Goal: Information Seeking & Learning: Learn about a topic

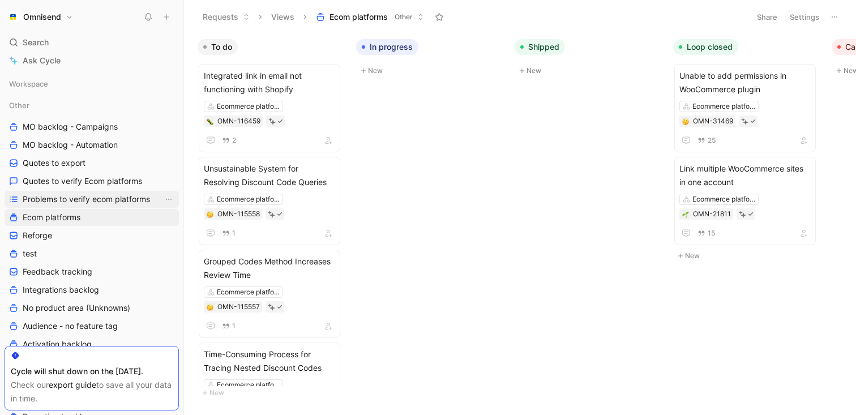
click at [77, 203] on span "Problems to verify ecom platforms" at bounding box center [86, 199] width 127 height 11
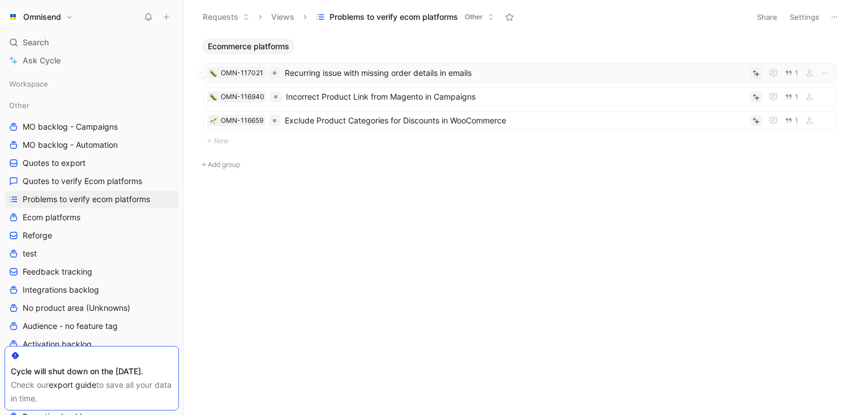
click at [396, 79] on span "Recurring issue with missing order details in emails" at bounding box center [515, 73] width 461 height 14
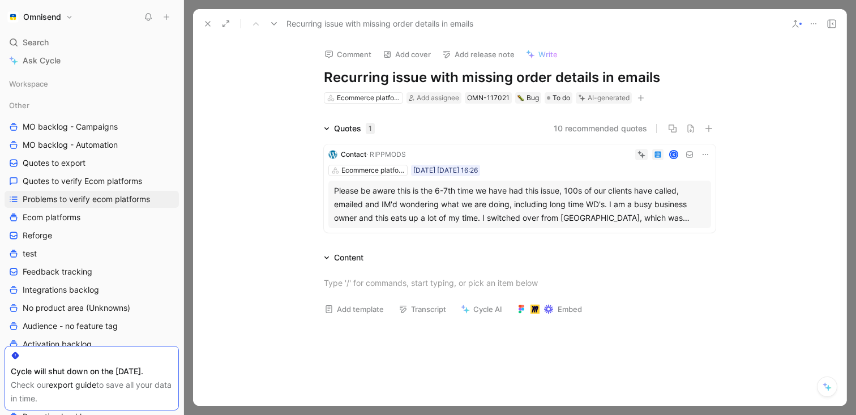
click at [613, 220] on div "Please be aware this is the 6-7th time we have had this issue, 100s of our clie…" at bounding box center [520, 204] width 372 height 41
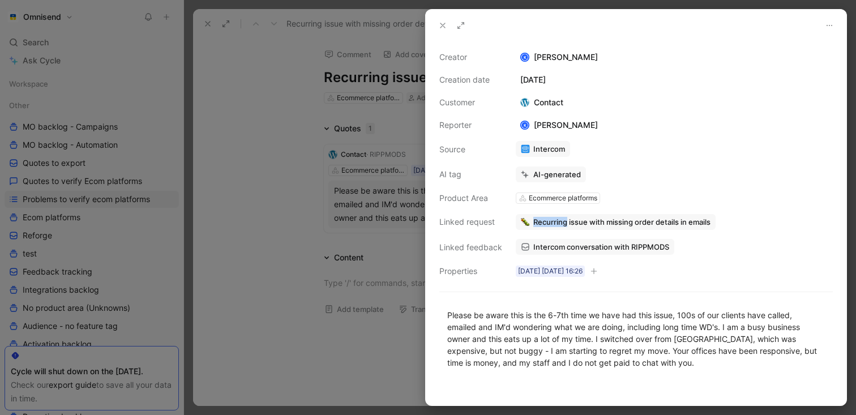
click at [537, 224] on span "Recurring issue with missing order details in emails" at bounding box center [621, 222] width 177 height 10
click at [573, 221] on span "Recurring issue with missing order details in emails" at bounding box center [621, 222] width 177 height 10
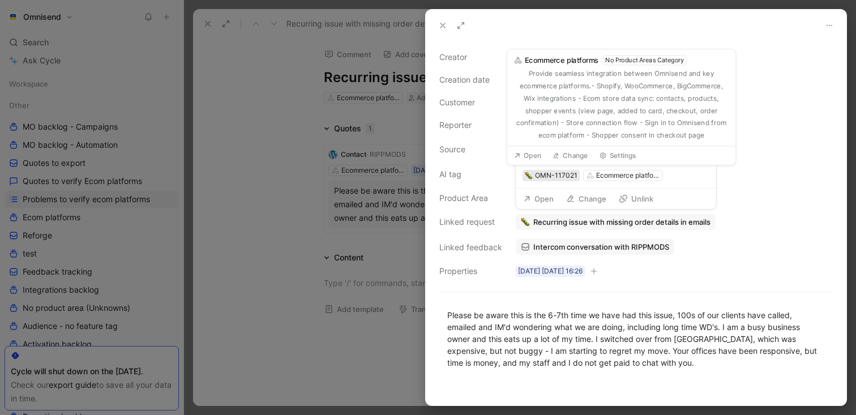
click at [557, 177] on div "OMN-117021" at bounding box center [556, 175] width 42 height 11
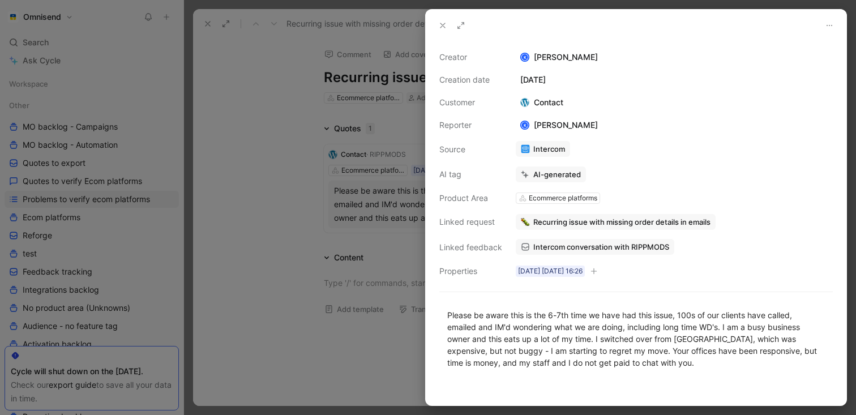
click at [622, 245] on span "Intercom conversation with RIPPMODS" at bounding box center [601, 247] width 136 height 10
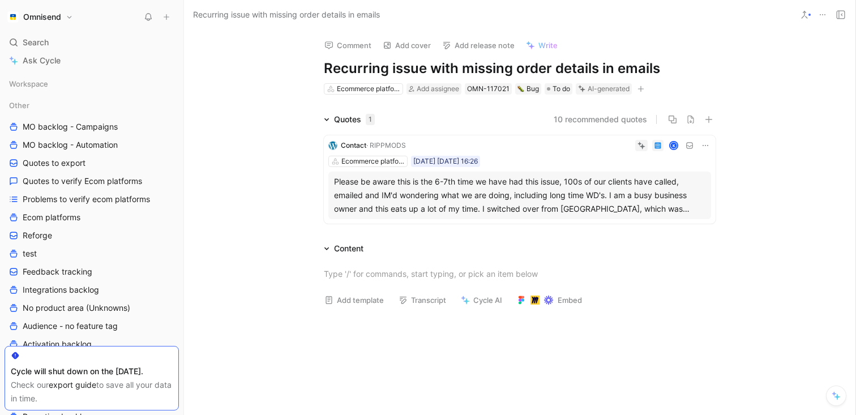
click at [553, 191] on div "Please be aware this is the 6-7th time we have had this issue, 100s of our clie…" at bounding box center [520, 195] width 372 height 41
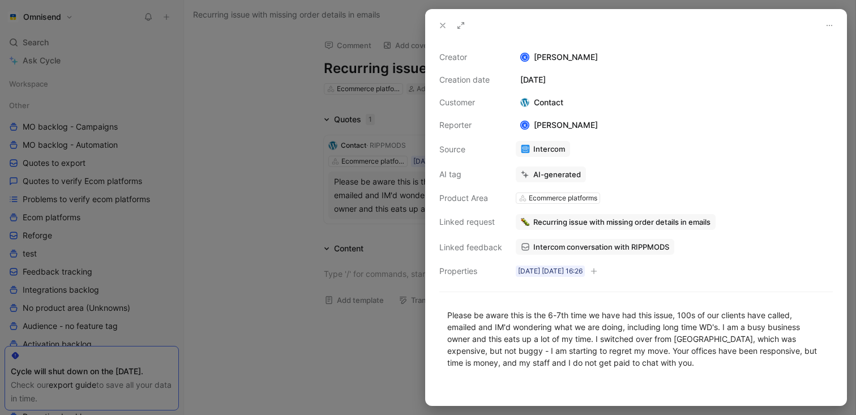
click at [301, 210] on div at bounding box center [428, 207] width 856 height 415
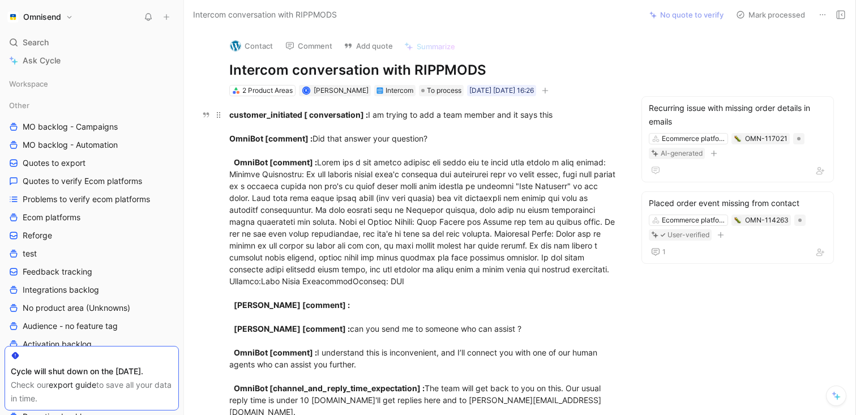
click at [358, 118] on strong "customer_initiated [ conversation] :" at bounding box center [298, 115] width 139 height 10
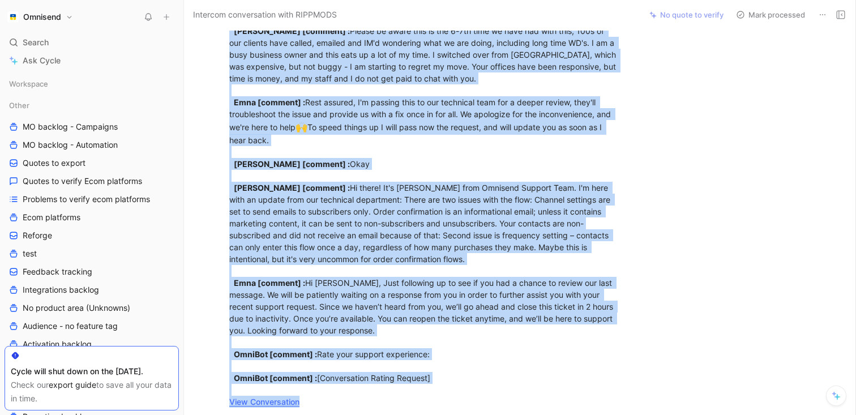
scroll to position [3003, 0]
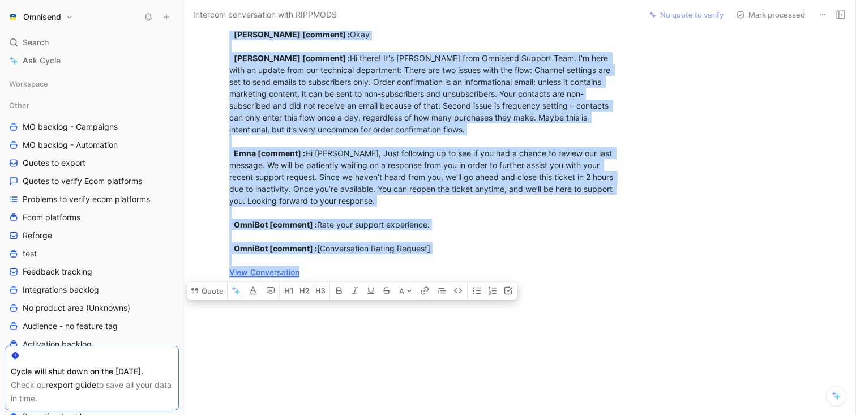
drag, startPoint x: 228, startPoint y: 118, endPoint x: 329, endPoint y: 426, distance: 324.3
click at [329, 415] on html "Omnisend Search ⌘ K Ask Cycle Workspace Other MO backlog - Campaigns MO backlog…" at bounding box center [428, 207] width 856 height 415
copy div "customer_initiated [ conversation] : I am trying to add a team member and it sa…"
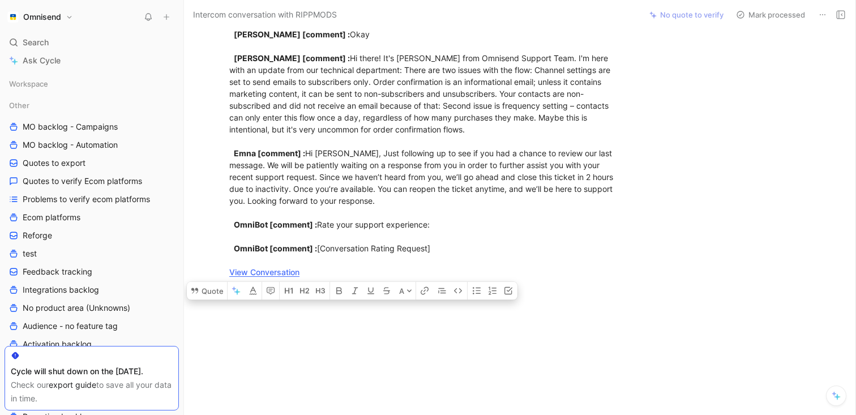
click at [328, 321] on div at bounding box center [425, 353] width 434 height 125
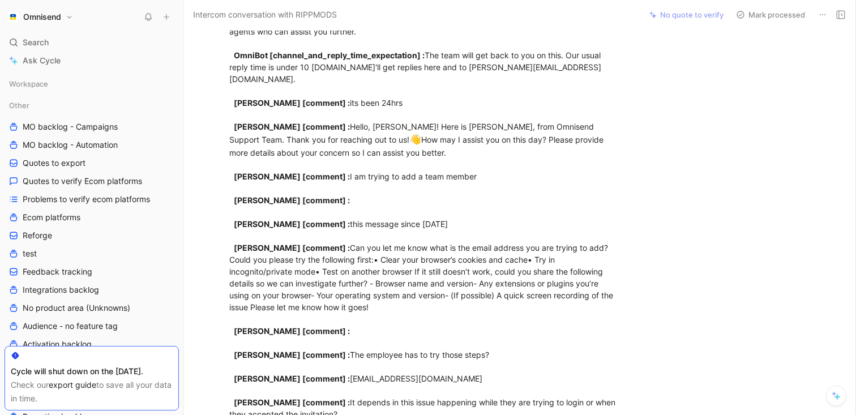
scroll to position [33, 0]
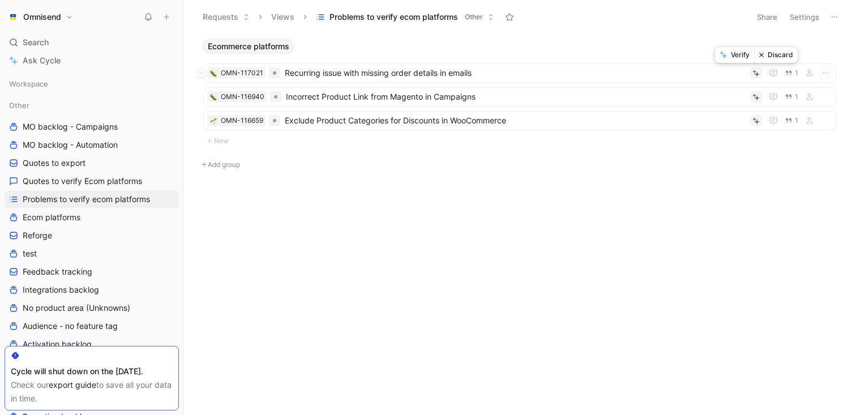
click at [737, 52] on button "Verify" at bounding box center [734, 55] width 39 height 16
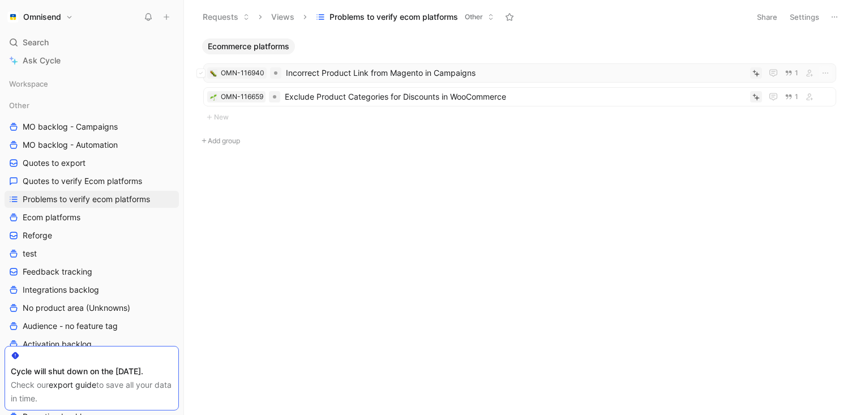
click at [310, 77] on span "Incorrect Product Link from Magento in Campaigns" at bounding box center [516, 73] width 460 height 14
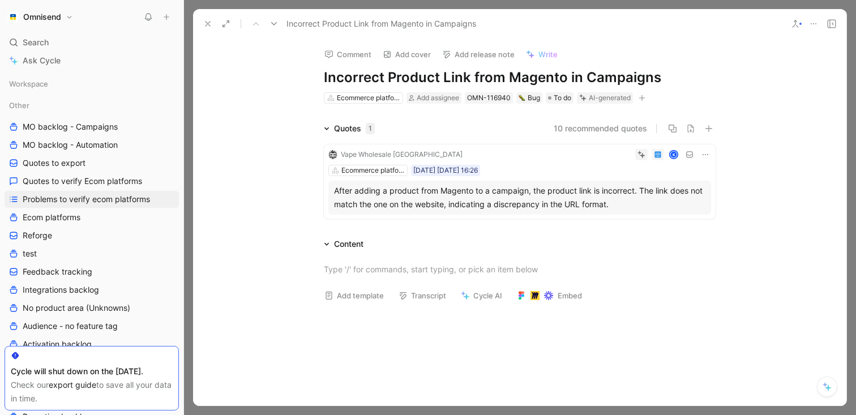
click at [203, 25] on button at bounding box center [208, 24] width 16 height 16
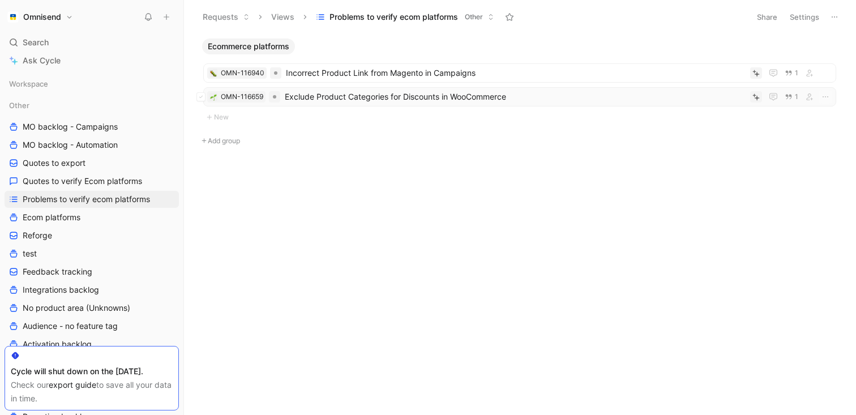
click at [758, 101] on div at bounding box center [756, 96] width 12 height 11
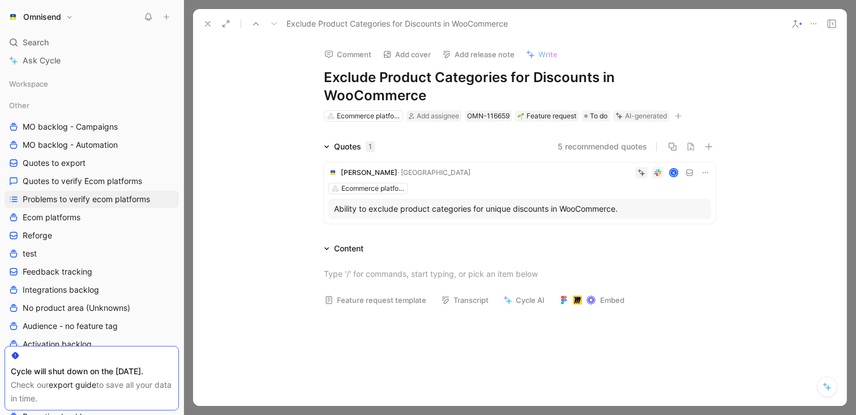
click at [211, 24] on icon at bounding box center [207, 23] width 9 height 9
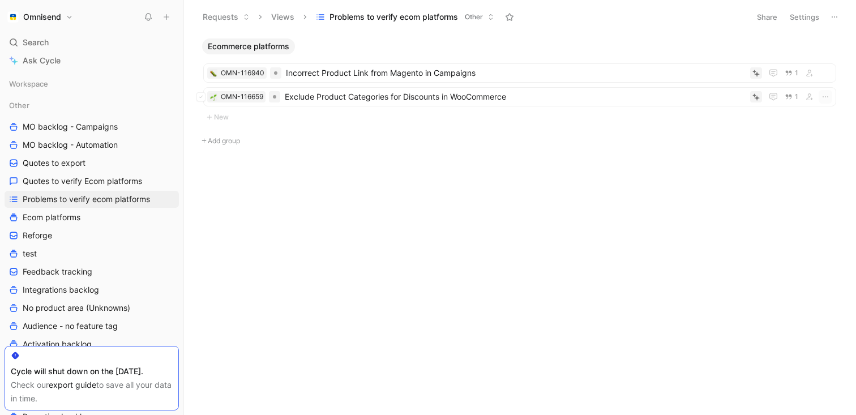
click at [741, 83] on ul "OMN-116940 Incorrect Product Link from Magento in Campaigns 1 OMN-116659 Exclud…" at bounding box center [519, 86] width 633 height 47
click at [748, 84] on button "Verify" at bounding box center [734, 79] width 39 height 16
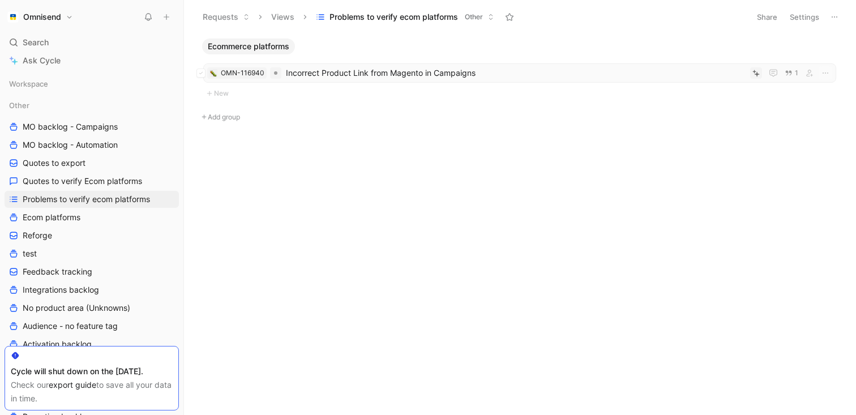
click at [658, 63] on div "OMN-116940 Incorrect Product Link from Magento in Campaigns 1" at bounding box center [519, 72] width 633 height 19
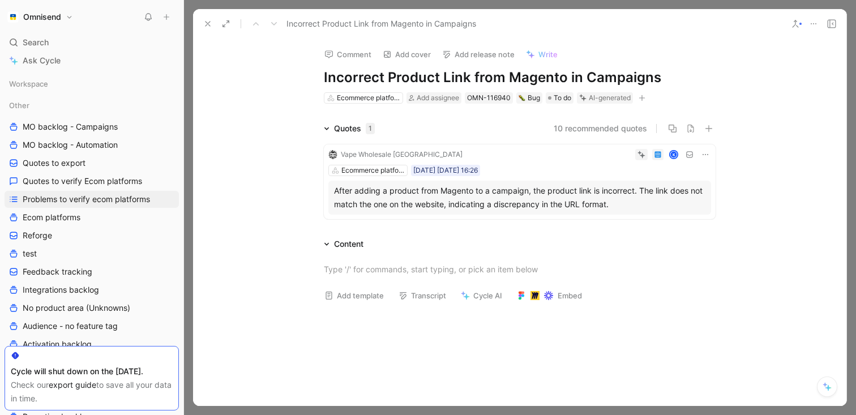
click at [211, 24] on icon at bounding box center [207, 23] width 9 height 9
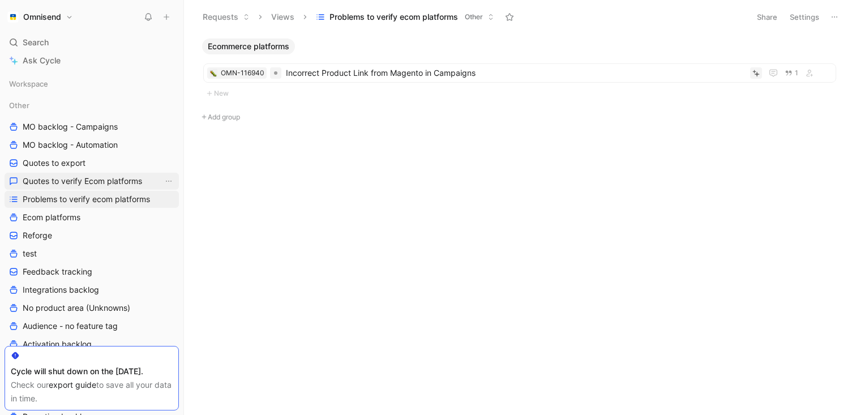
click at [82, 186] on span "Quotes to verify Ecom platforms" at bounding box center [82, 181] width 119 height 11
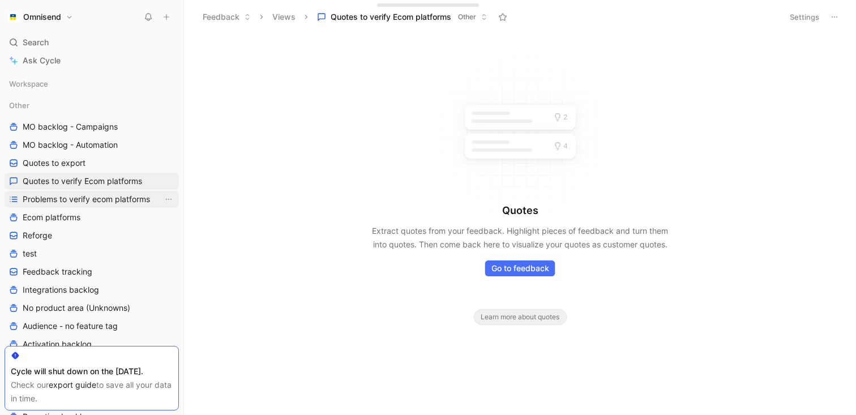
click at [80, 197] on span "Problems to verify ecom platforms" at bounding box center [86, 199] width 127 height 11
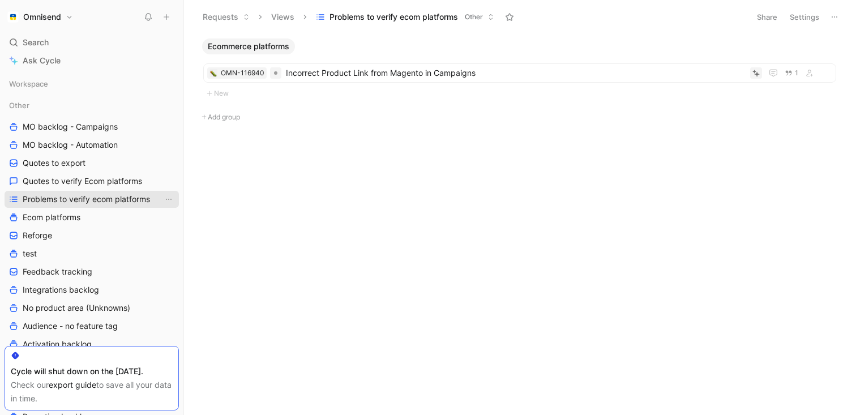
click at [86, 199] on span "Problems to verify ecom platforms" at bounding box center [86, 199] width 127 height 11
click at [74, 215] on span "Ecom platforms" at bounding box center [52, 217] width 58 height 11
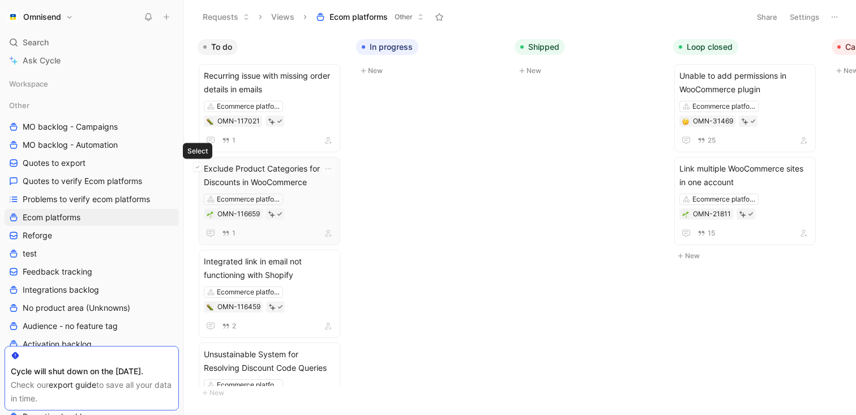
click at [200, 169] on button at bounding box center [197, 167] width 9 height 9
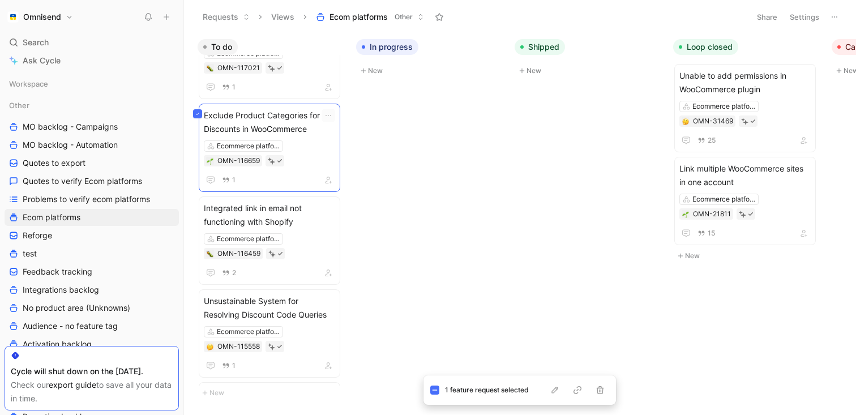
scroll to position [60, 0]
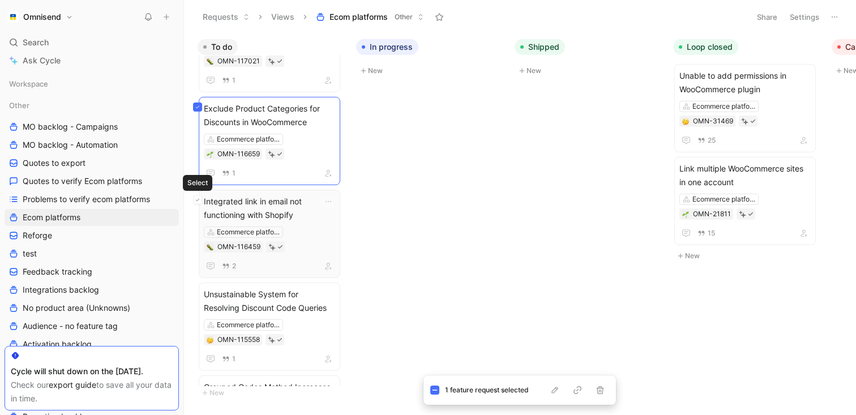
click at [197, 200] on icon at bounding box center [197, 200] width 3 height 2
click at [561, 389] on button "button" at bounding box center [555, 390] width 14 height 11
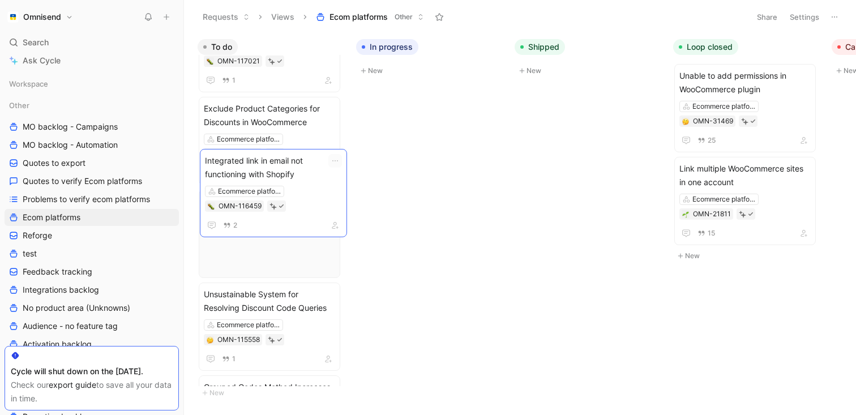
drag, startPoint x: 314, startPoint y: 237, endPoint x: 315, endPoint y: 199, distance: 38.0
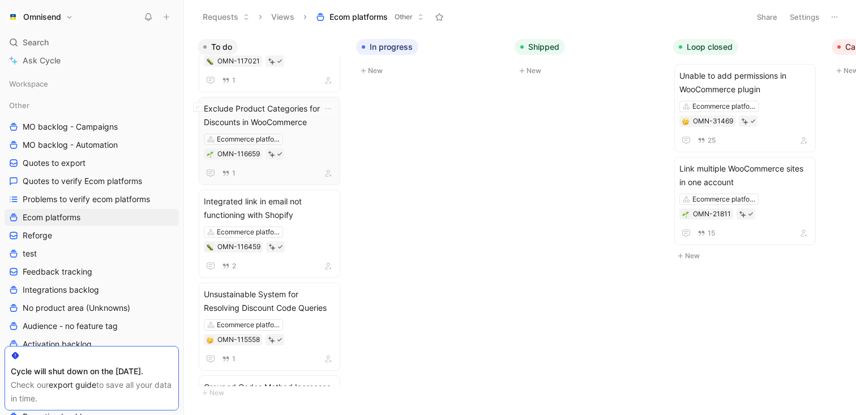
click at [284, 178] on div "1" at bounding box center [269, 174] width 131 height 14
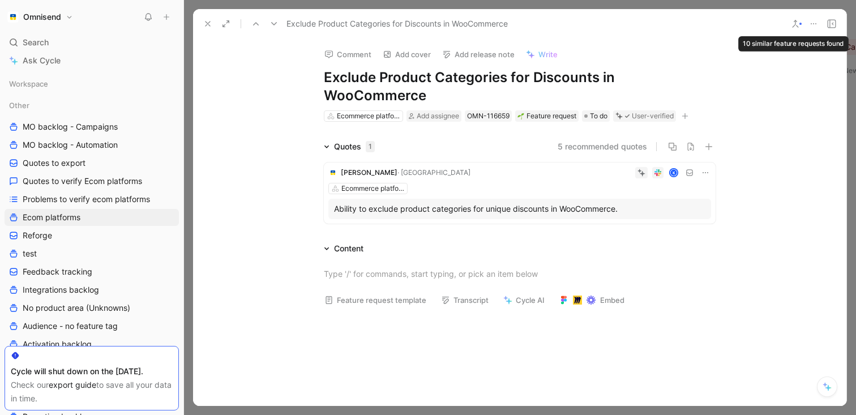
click at [796, 27] on icon at bounding box center [795, 23] width 9 height 9
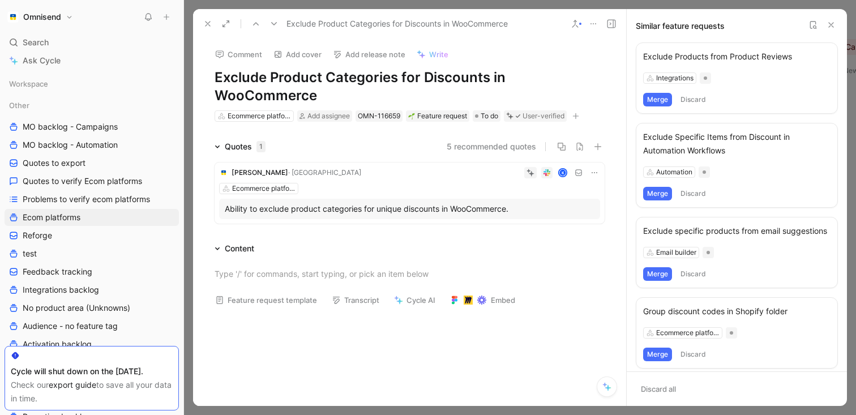
click at [579, 27] on icon at bounding box center [575, 23] width 9 height 9
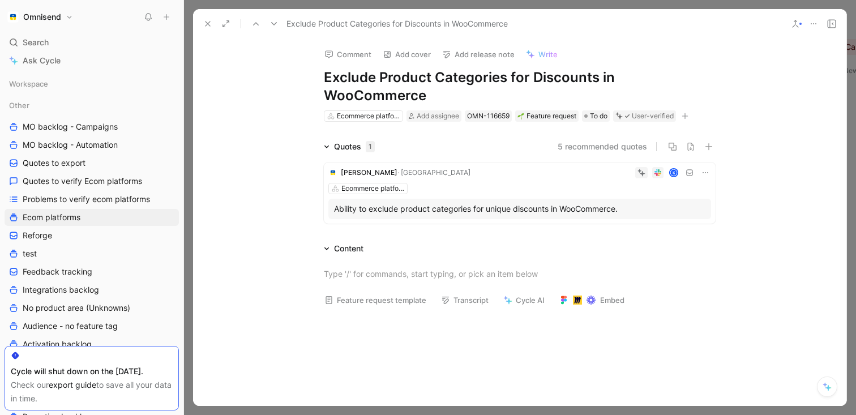
click at [813, 25] on icon at bounding box center [813, 23] width 9 height 9
click at [796, 25] on icon at bounding box center [795, 23] width 9 height 9
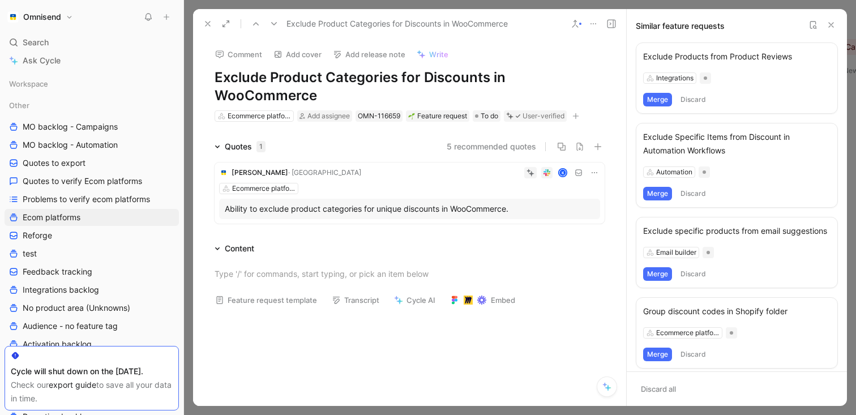
click at [594, 25] on icon at bounding box center [593, 23] width 9 height 9
click at [575, 29] on button at bounding box center [575, 24] width 16 height 16
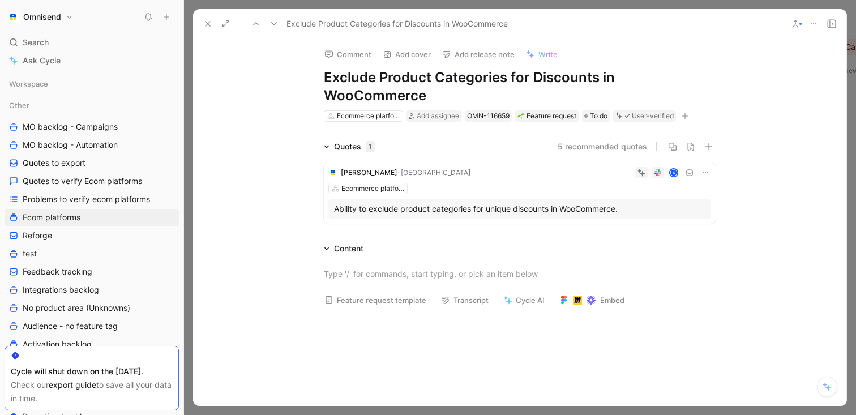
click at [789, 32] on div "Exclude Product Categories for Discounts in WooCommerce" at bounding box center [520, 23] width 654 height 29
click at [792, 22] on icon at bounding box center [795, 23] width 9 height 9
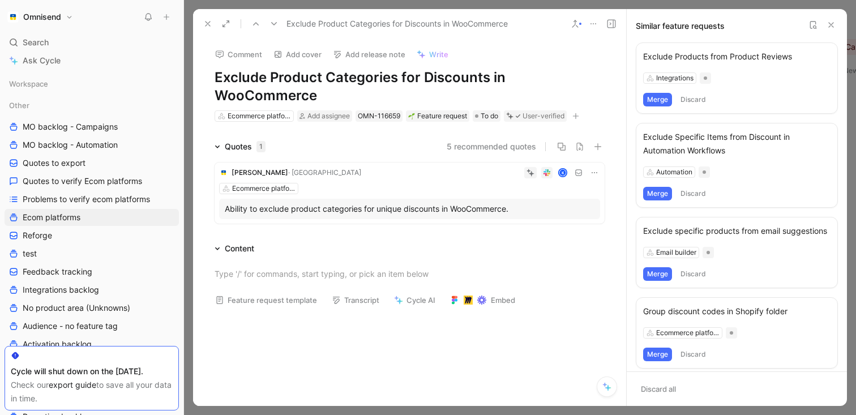
click at [811, 29] on icon at bounding box center [813, 24] width 9 height 9
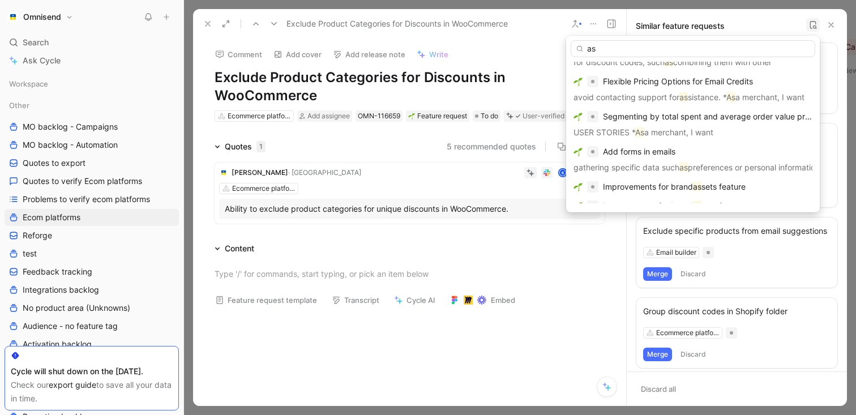
scroll to position [900, 0]
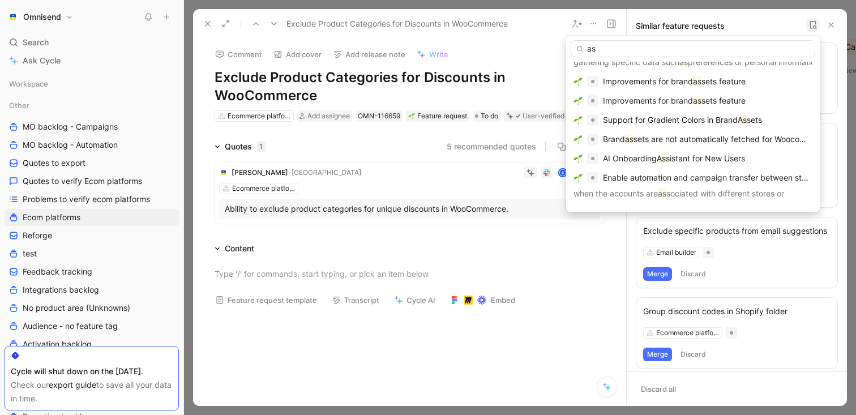
type input "as"
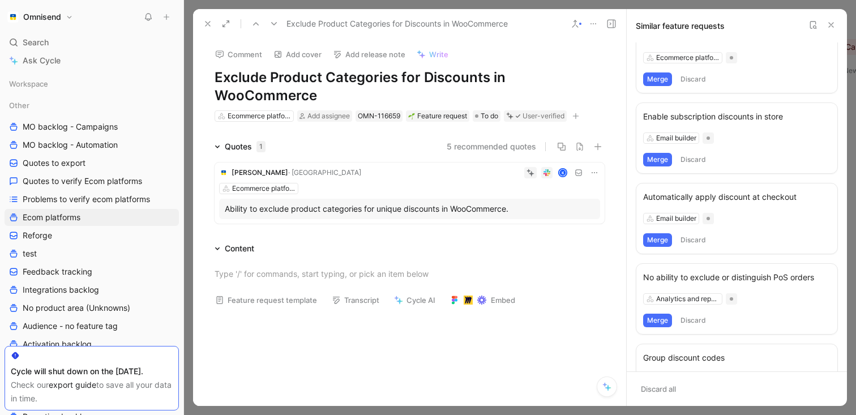
scroll to position [0, 0]
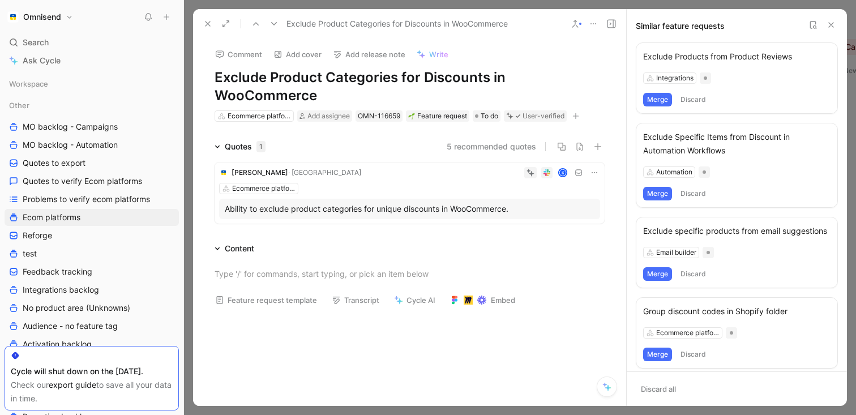
click at [592, 24] on icon at bounding box center [593, 23] width 9 height 9
click at [204, 24] on icon at bounding box center [207, 23] width 9 height 9
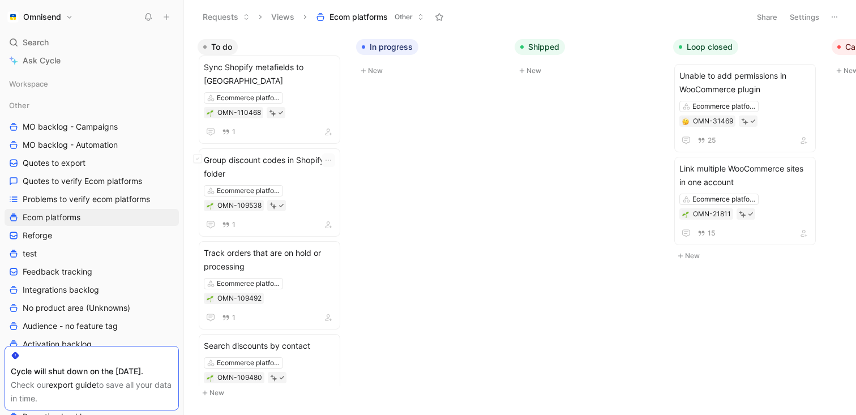
scroll to position [2598, 0]
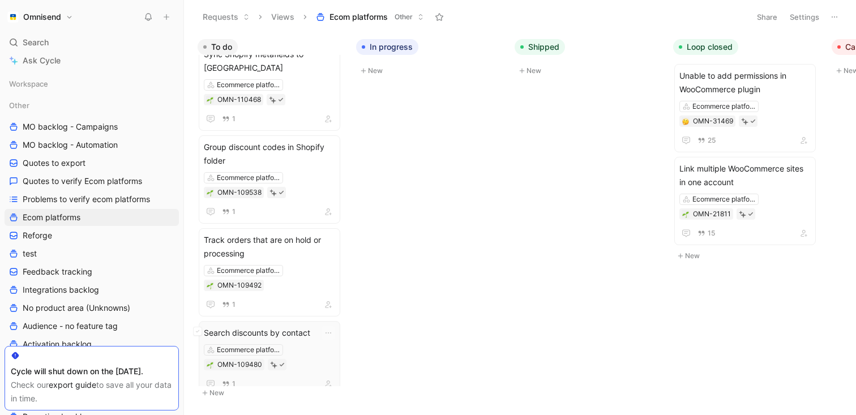
click at [308, 344] on div "Ecommerce platforms OMN-109480" at bounding box center [269, 357] width 131 height 26
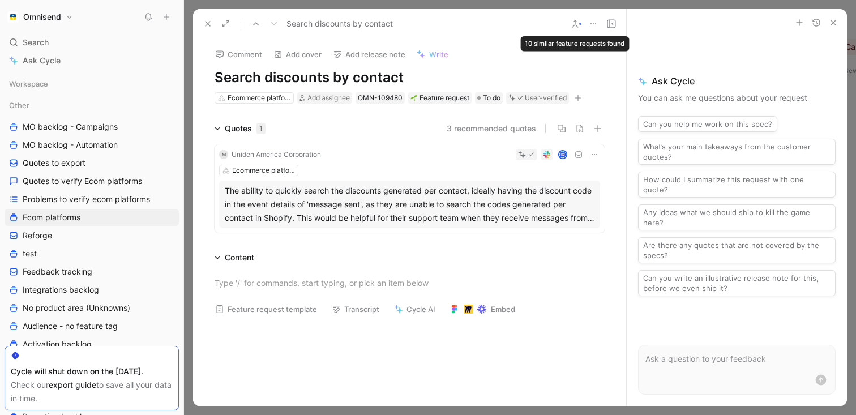
click at [579, 25] on icon at bounding box center [575, 23] width 9 height 9
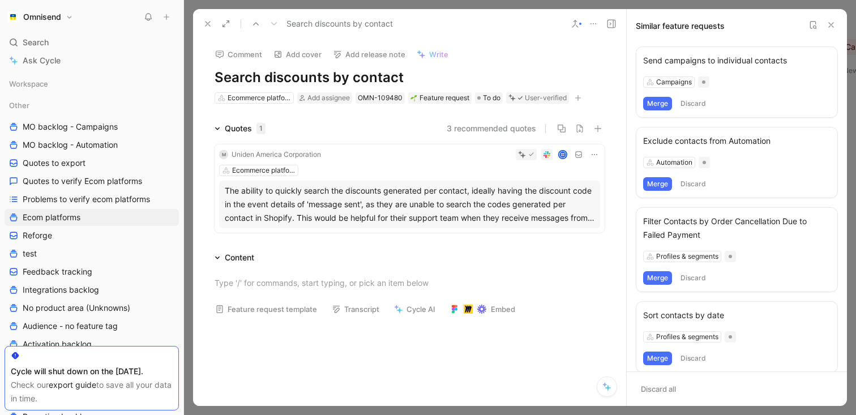
scroll to position [530, 0]
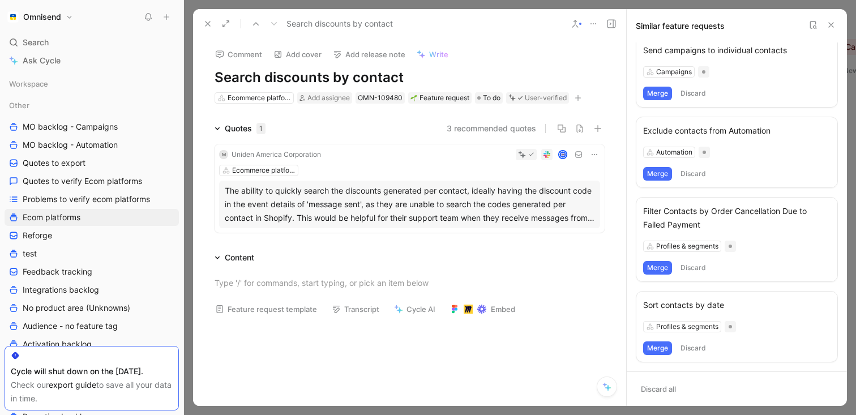
click at [210, 21] on icon at bounding box center [207, 23] width 9 height 9
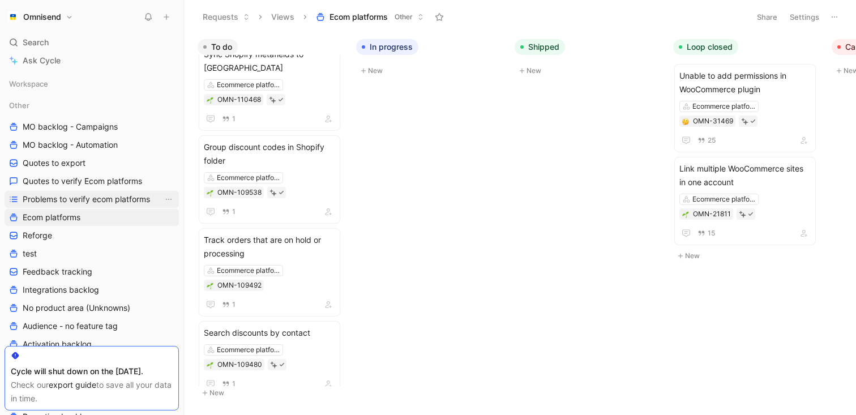
click at [64, 205] on link "Problems to verify ecom platforms" at bounding box center [92, 199] width 174 height 17
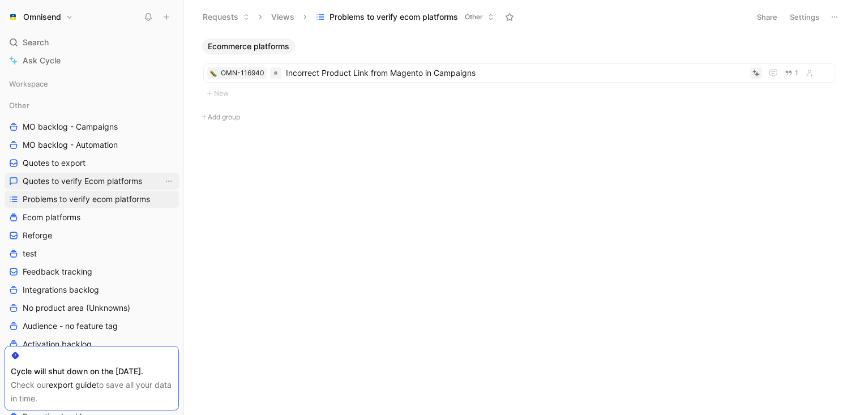
click at [71, 180] on span "Quotes to verify Ecom platforms" at bounding box center [82, 181] width 119 height 11
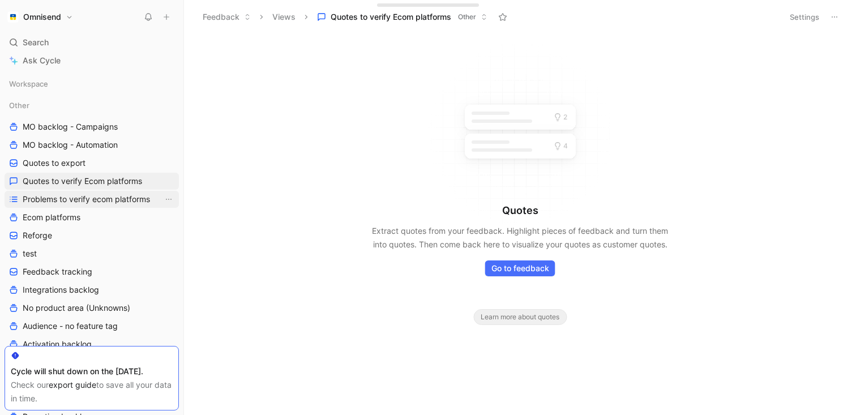
click at [80, 196] on span "Problems to verify ecom platforms" at bounding box center [86, 199] width 127 height 11
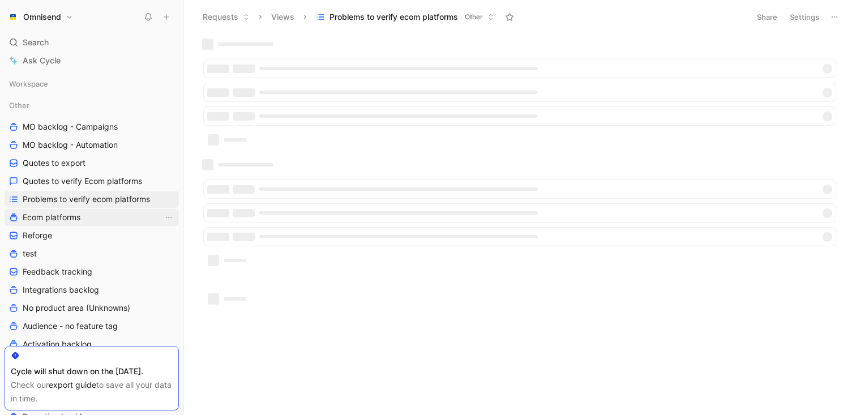
click at [69, 220] on span "Ecom platforms" at bounding box center [52, 217] width 58 height 11
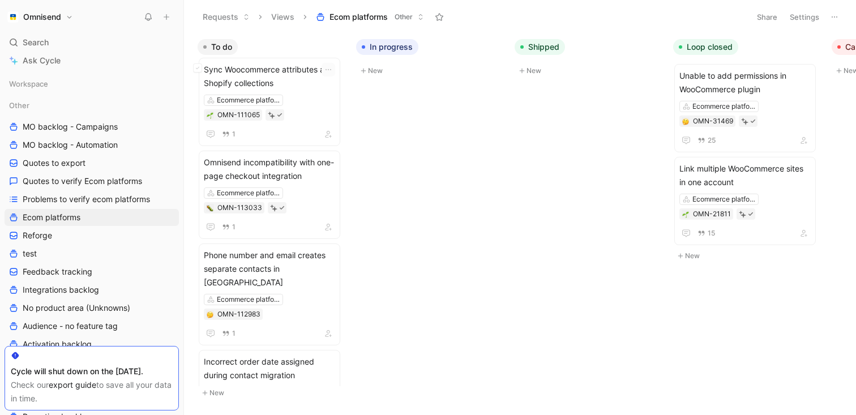
scroll to position [3215, 0]
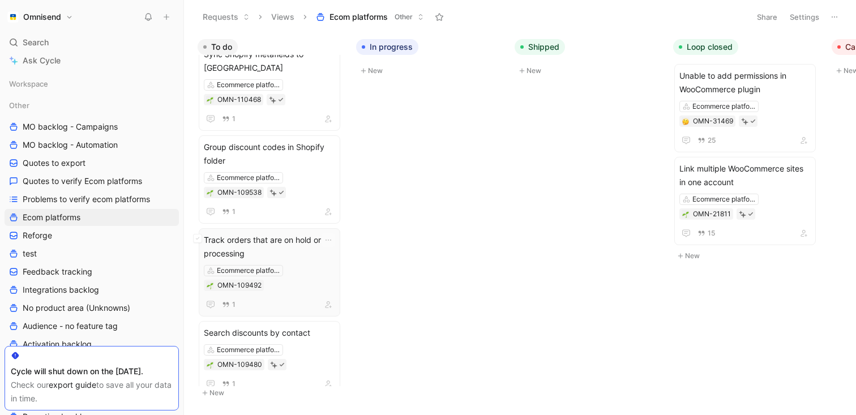
click at [306, 241] on span "Track orders that are on hold or processing" at bounding box center [269, 246] width 131 height 27
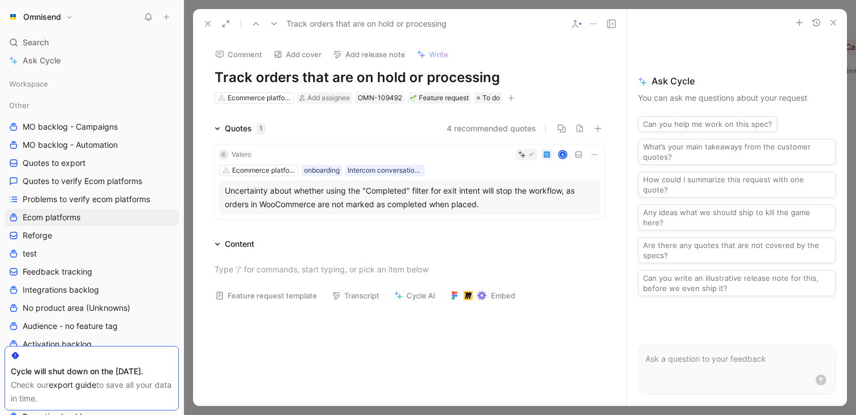
click at [600, 23] on button at bounding box center [594, 24] width 16 height 16
click at [574, 27] on icon at bounding box center [575, 23] width 9 height 9
